Goal: Task Accomplishment & Management: Complete application form

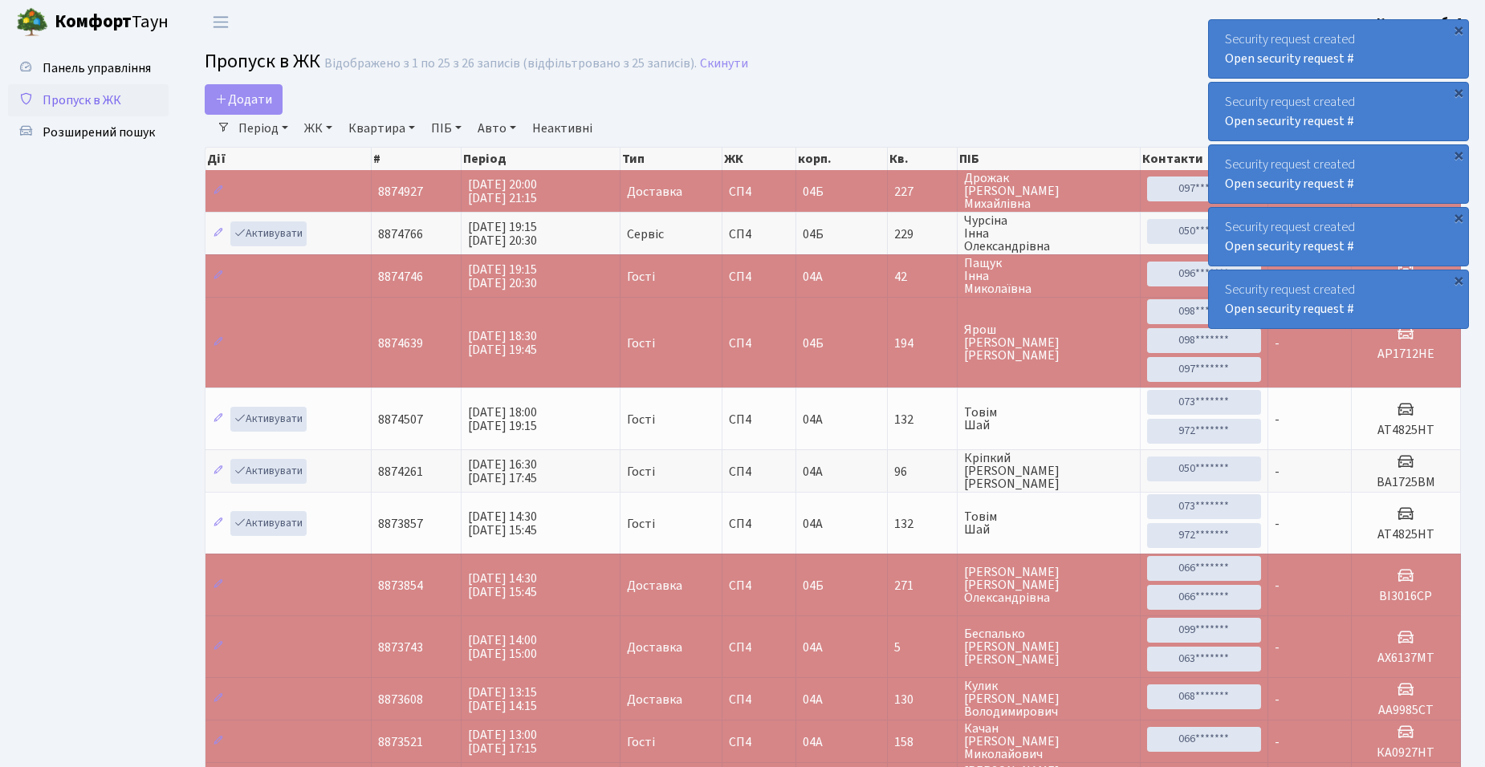
select select "25"
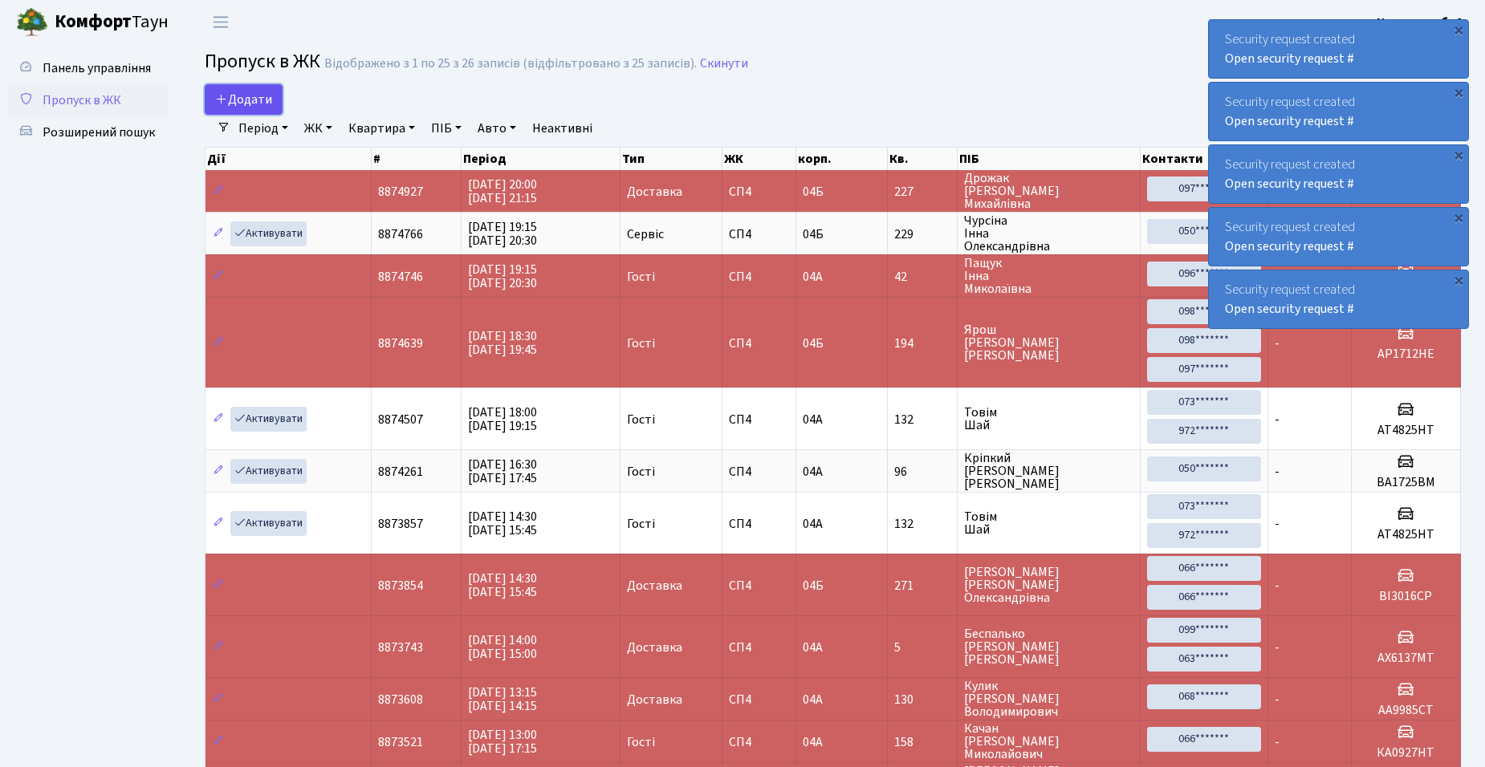
click at [239, 100] on span "Додати" at bounding box center [243, 100] width 57 height 18
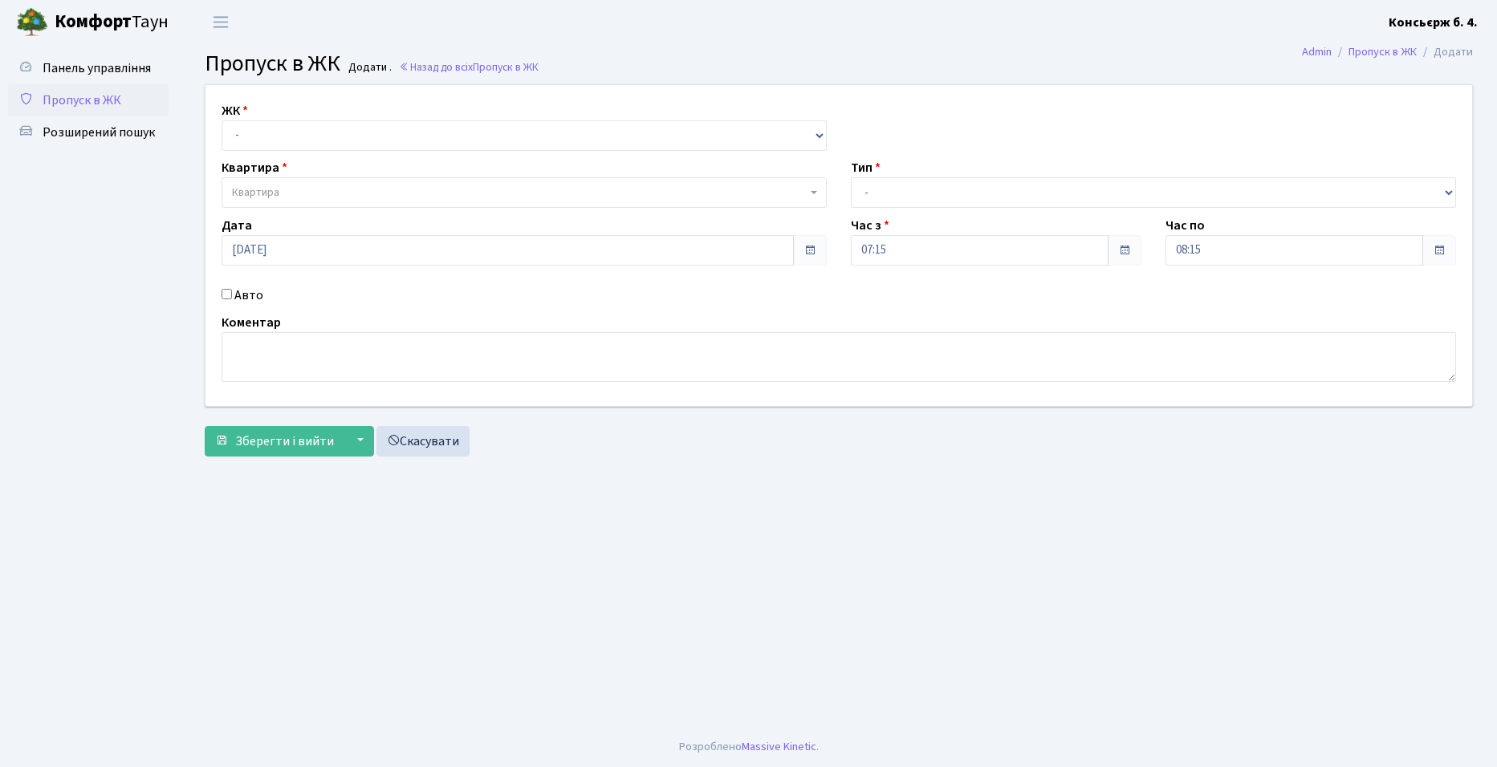
click at [83, 105] on span "Пропуск в ЖК" at bounding box center [82, 100] width 79 height 18
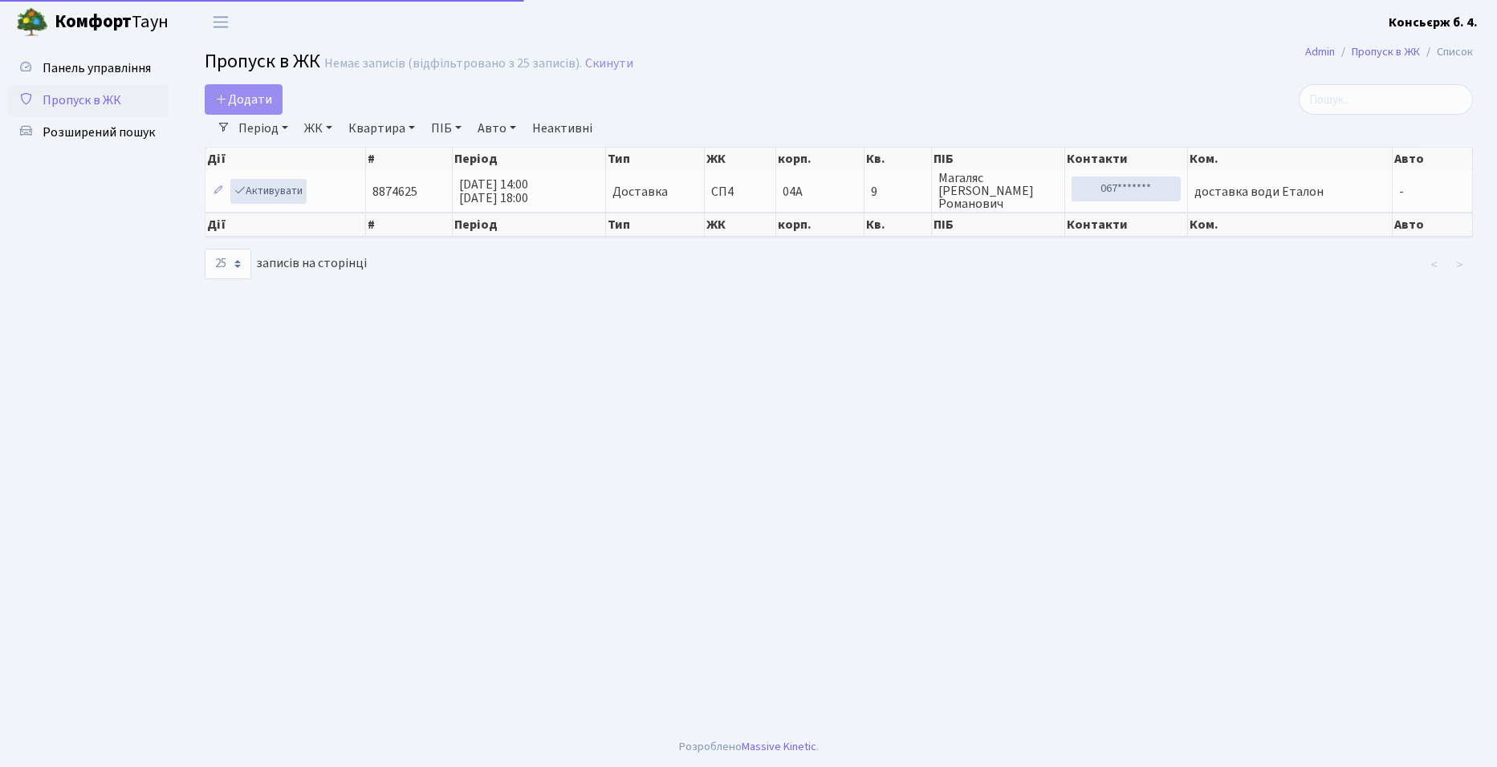
select select "25"
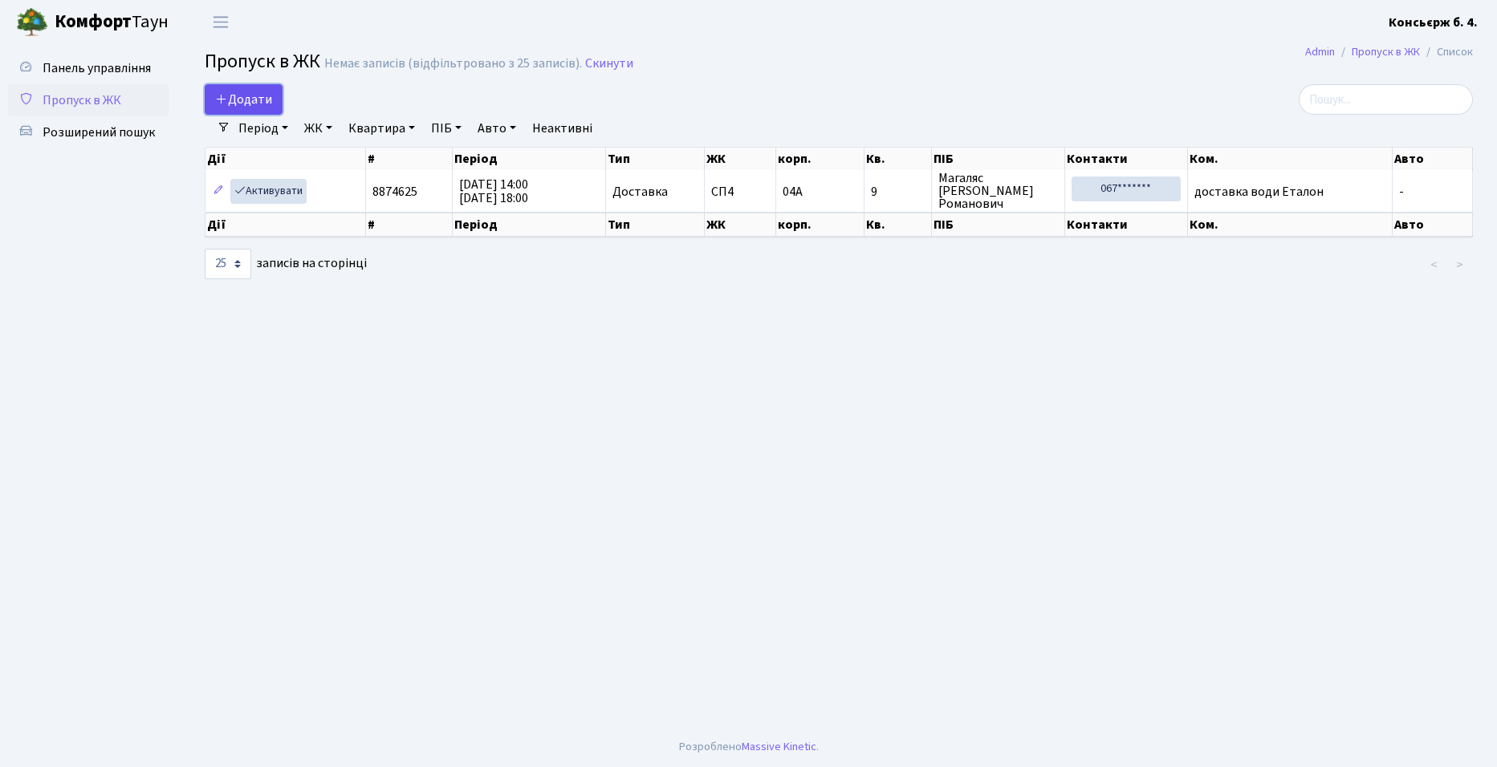
click at [250, 98] on span "Додати" at bounding box center [243, 100] width 57 height 18
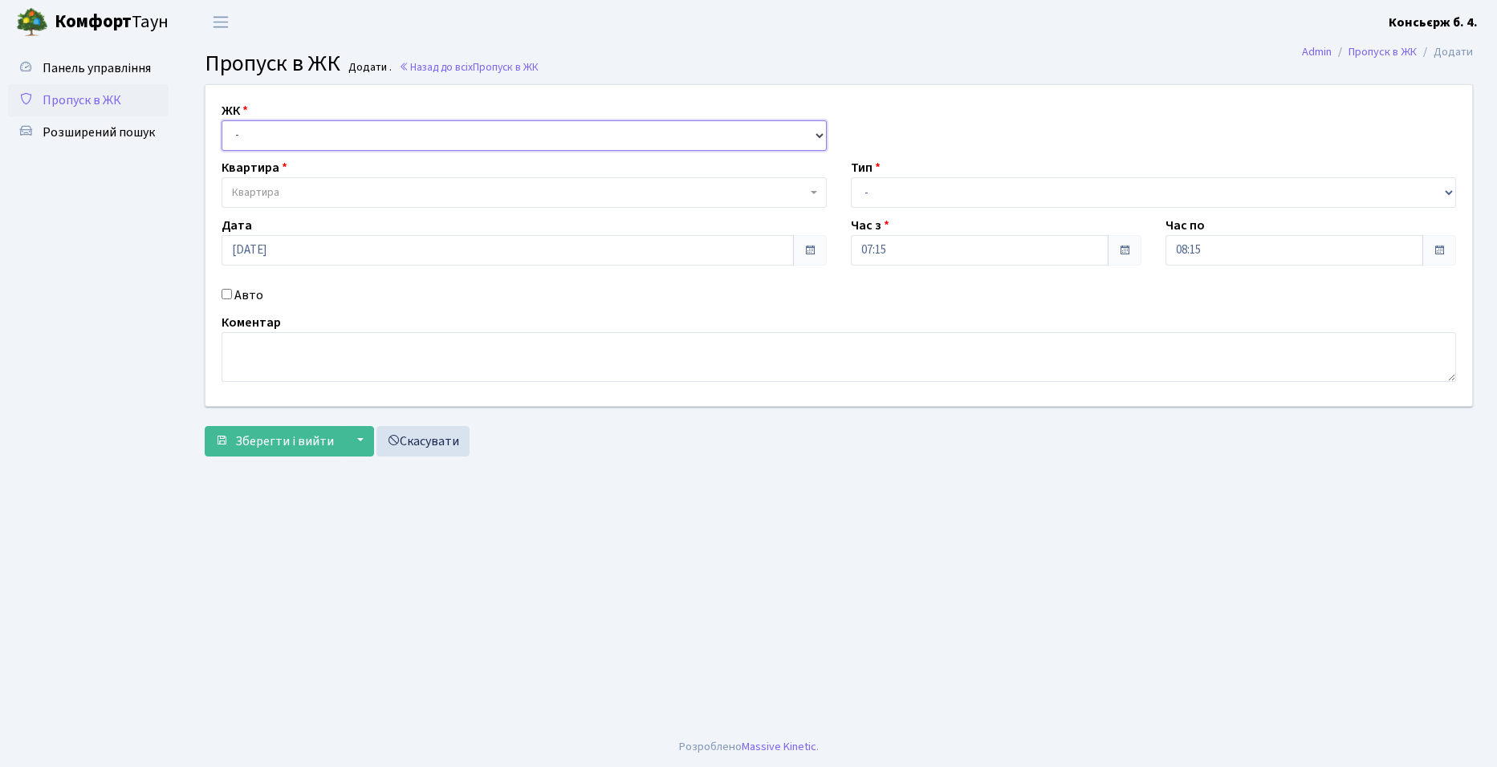
click at [262, 139] on select "- СП4, Столичне шосе, 5" at bounding box center [523, 135] width 605 height 30
select select "325"
click at [221, 120] on select "- СП4, Столичне шосе, 5" at bounding box center [523, 135] width 605 height 30
select select
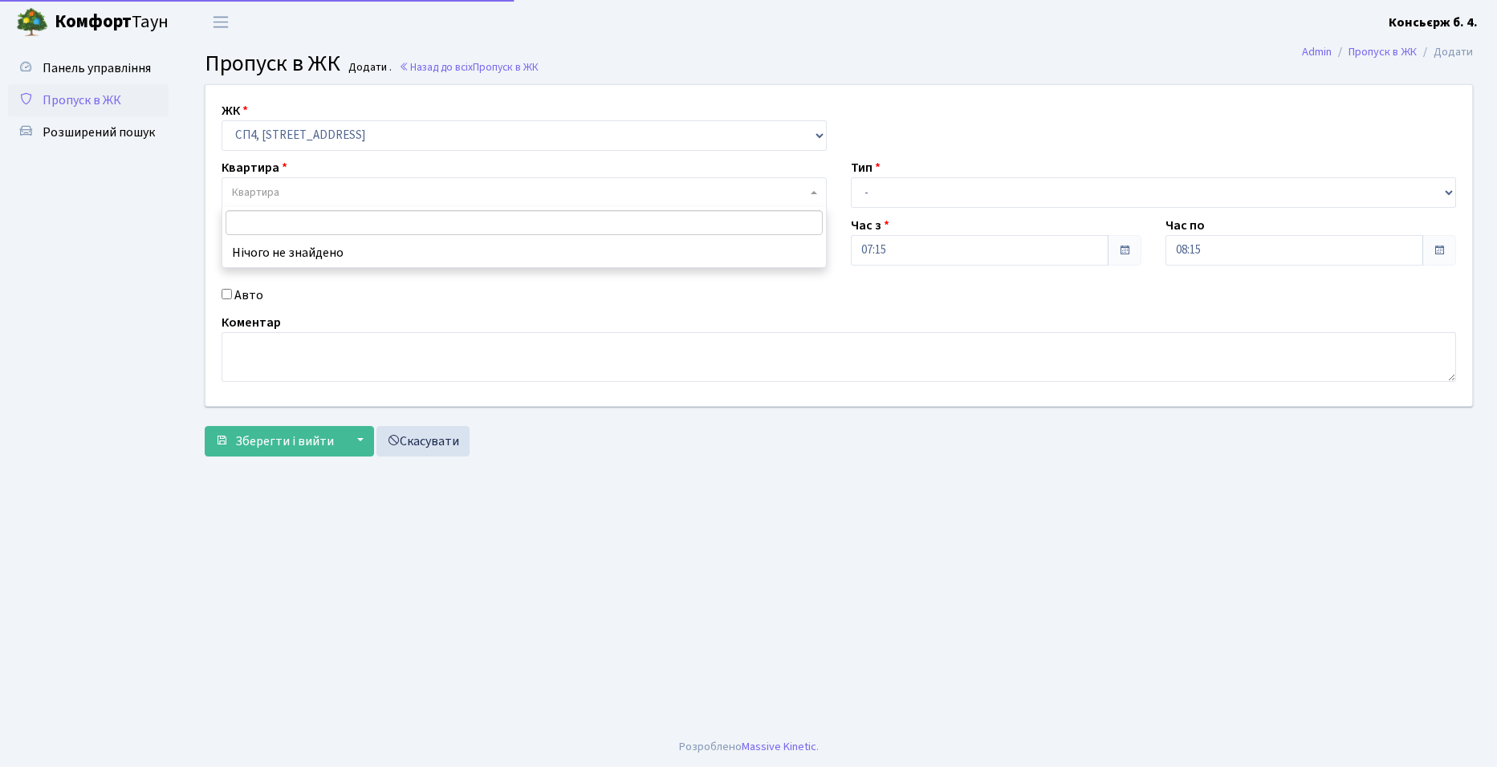
click at [276, 191] on span "Квартира" at bounding box center [255, 193] width 47 height 16
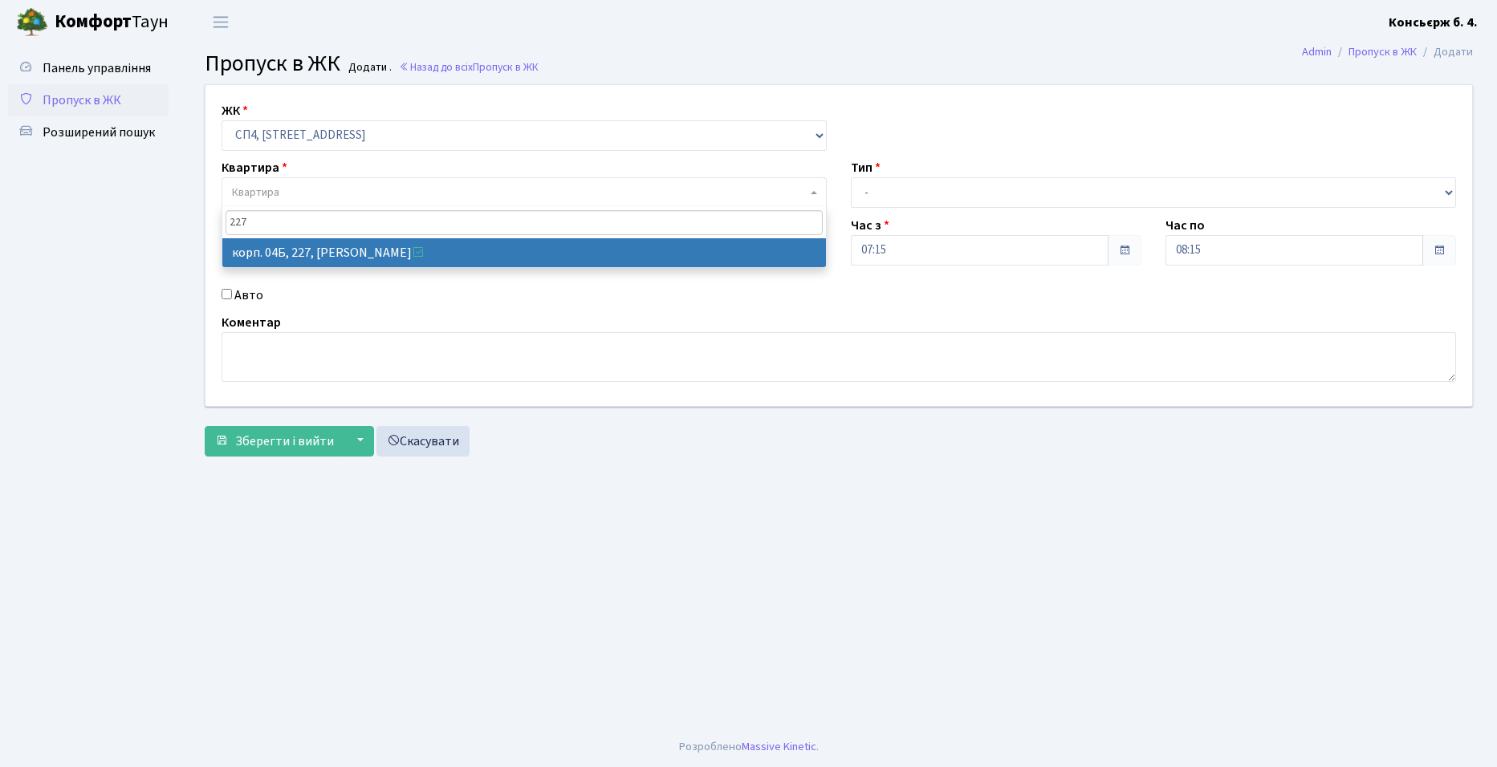
type input "227"
select select "21255"
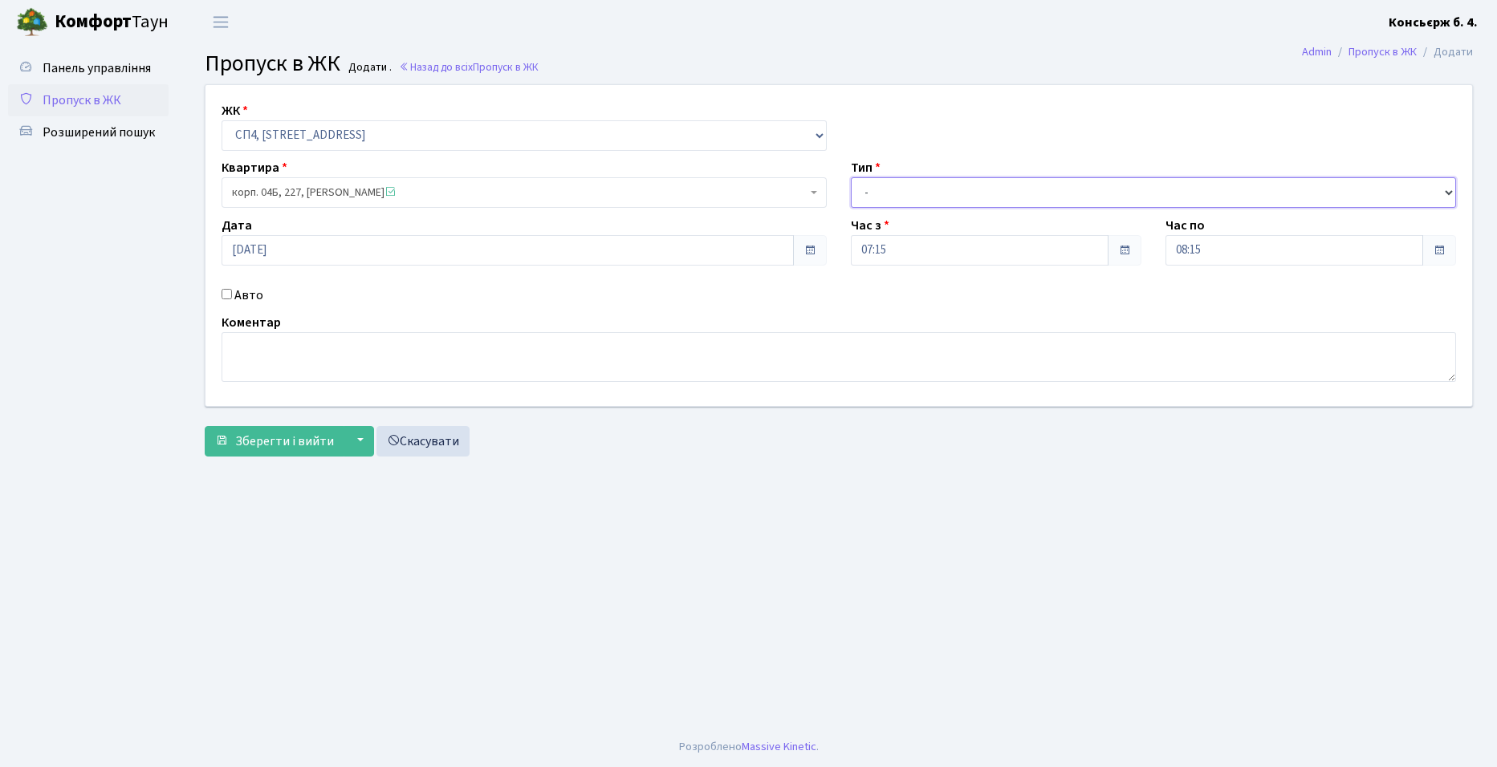
click at [905, 193] on select "- Доставка Таксі Гості Сервіс" at bounding box center [1153, 192] width 605 height 30
select select "2"
click at [851, 177] on select "- Доставка Таксі Гості Сервіс" at bounding box center [1153, 192] width 605 height 30
click at [226, 295] on input "Авто" at bounding box center [226, 294] width 10 height 10
checkbox input "true"
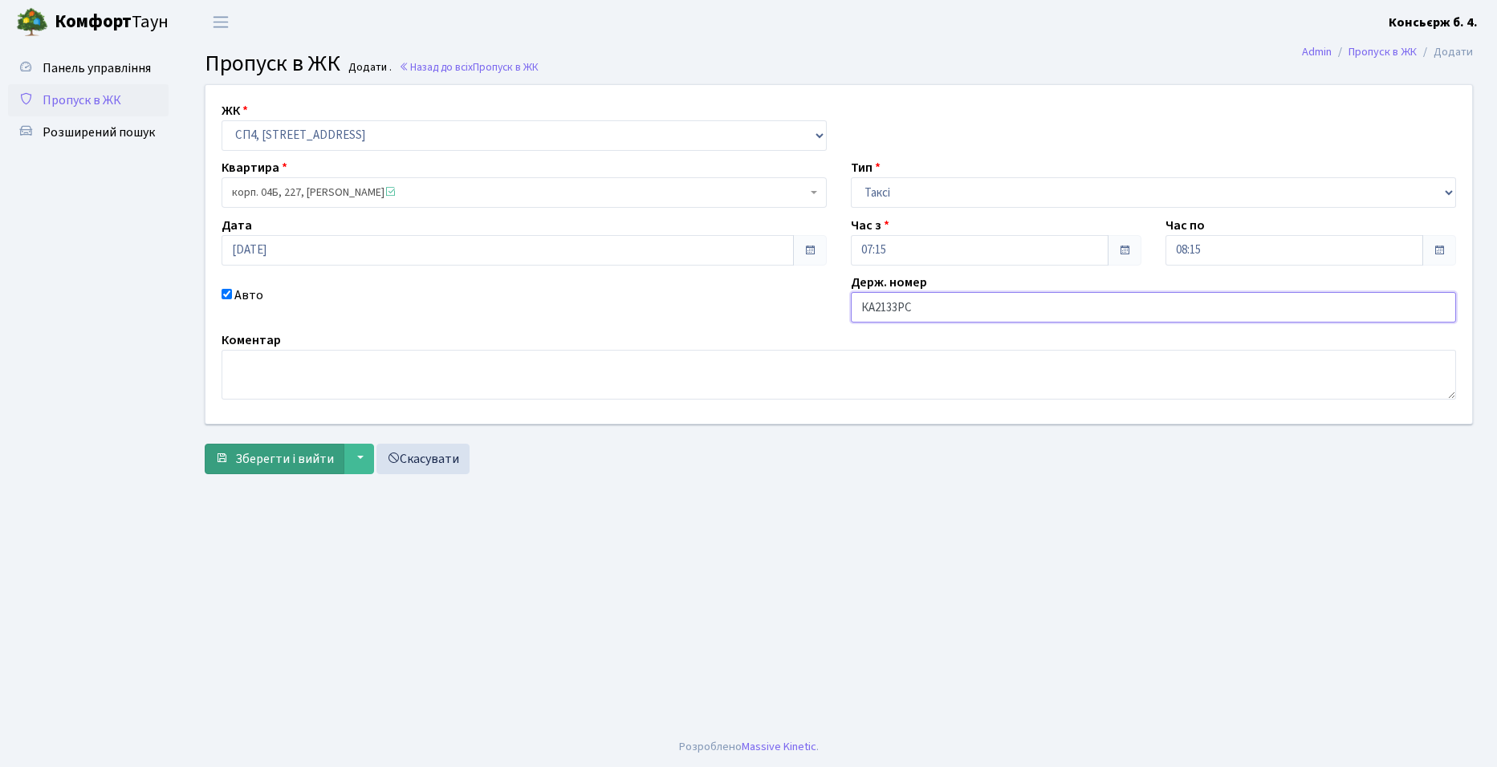
type input "КА2133РС"
drag, startPoint x: 314, startPoint y: 457, endPoint x: 323, endPoint y: 459, distance: 9.0
click at [320, 457] on span "Зберегти і вийти" at bounding box center [284, 459] width 99 height 18
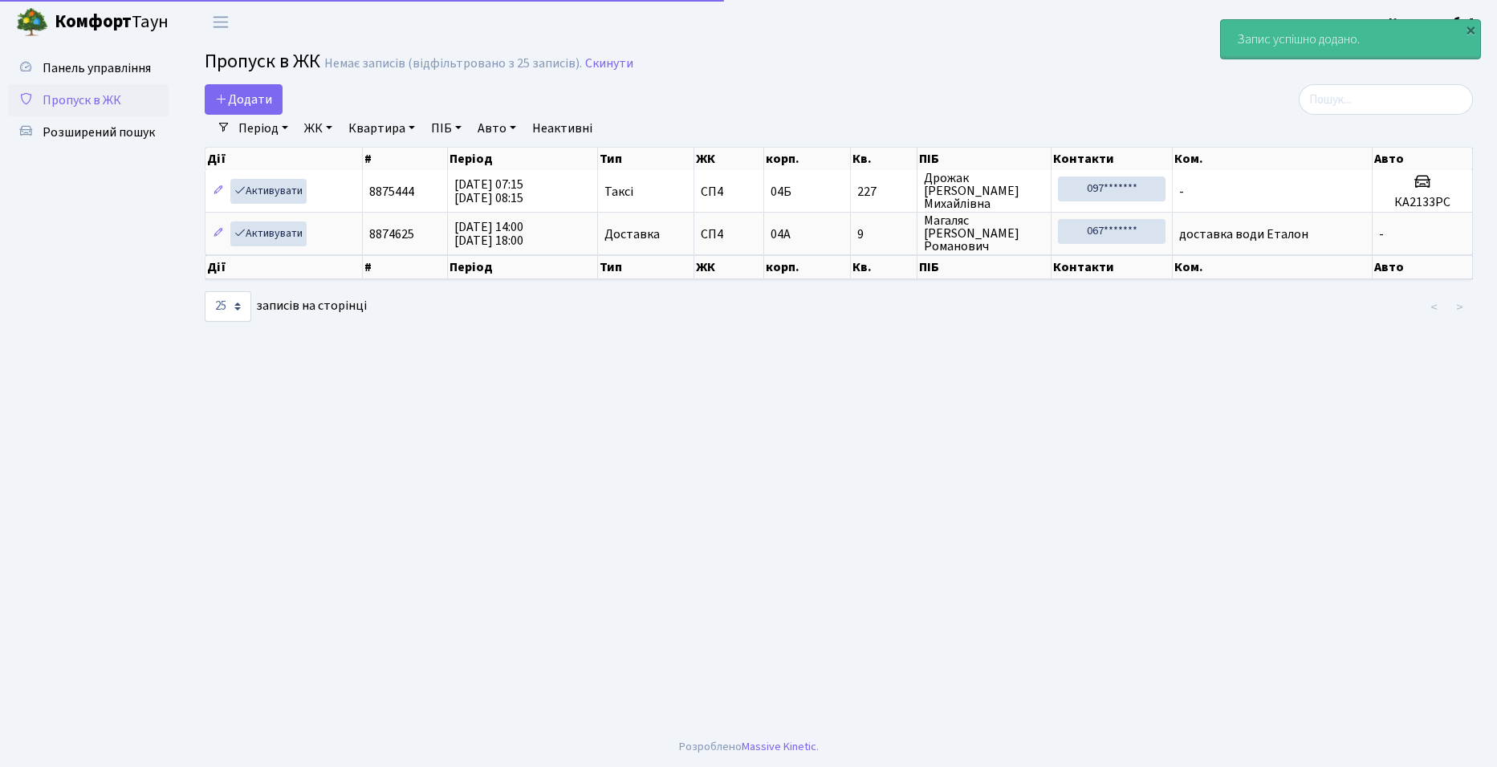
select select "25"
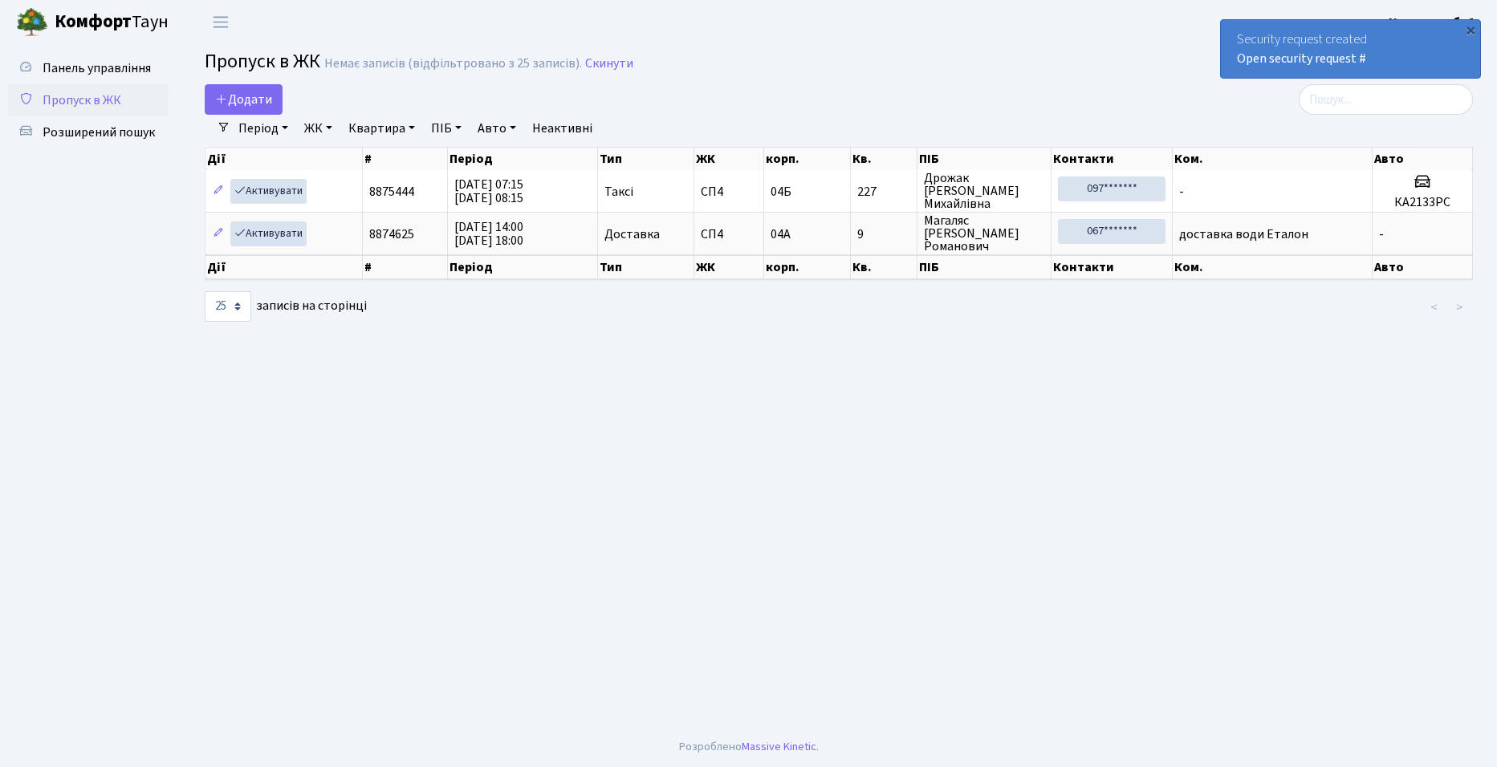
drag, startPoint x: 1241, startPoint y: 463, endPoint x: 555, endPoint y: 495, distance: 686.9
drag, startPoint x: 555, startPoint y: 495, endPoint x: 234, endPoint y: 486, distance: 320.3
click at [234, 486] on main "Admin Пропуск в ЖК Список Пропуск в ЖК Немає записів (відфільтровано з 25 запис…" at bounding box center [839, 385] width 1316 height 683
click at [607, 64] on link "Скинути" at bounding box center [609, 63] width 48 height 15
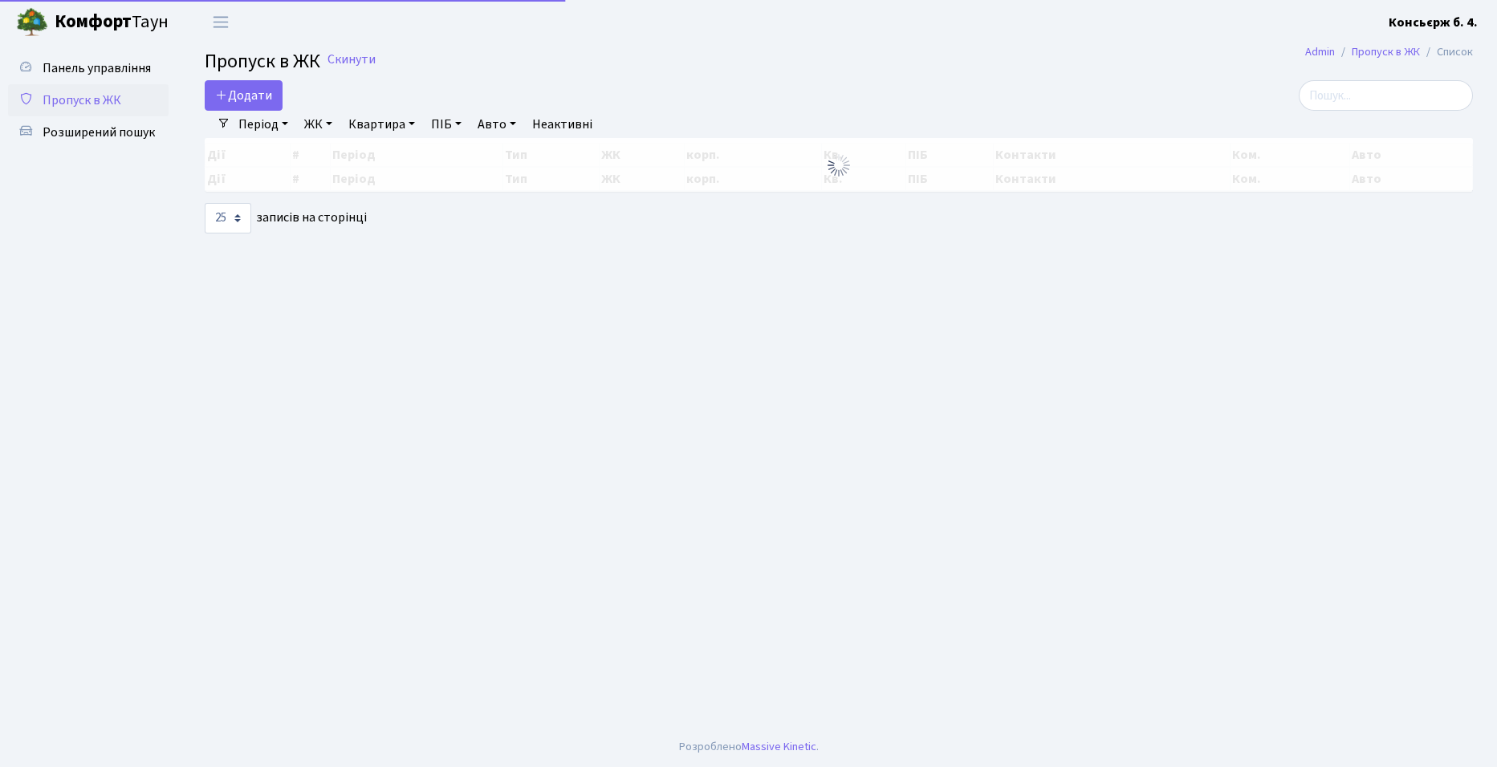
select select "25"
